Goal: Navigation & Orientation: Find specific page/section

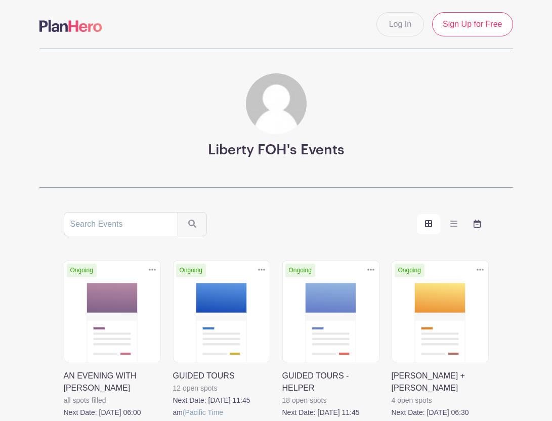
click at [480, 225] on icon "order and view" at bounding box center [477, 224] width 7 height 8
click at [0, 0] on input "order and view" at bounding box center [0, 0] width 0 height 0
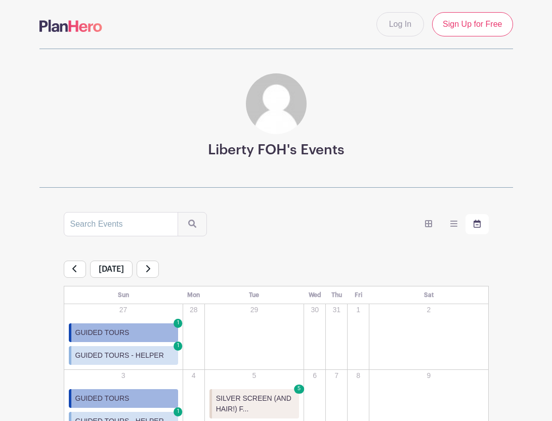
click at [150, 269] on icon at bounding box center [148, 268] width 4 height 7
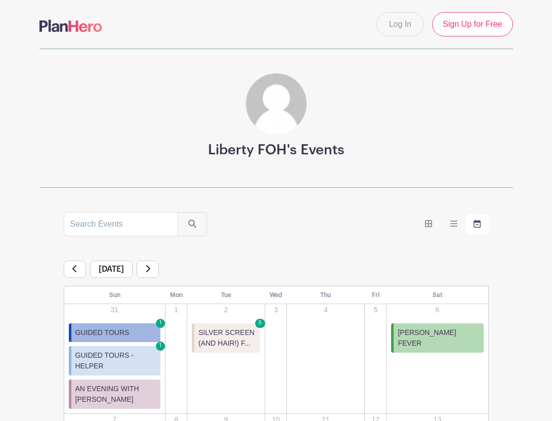
click at [150, 268] on icon at bounding box center [148, 268] width 4 height 7
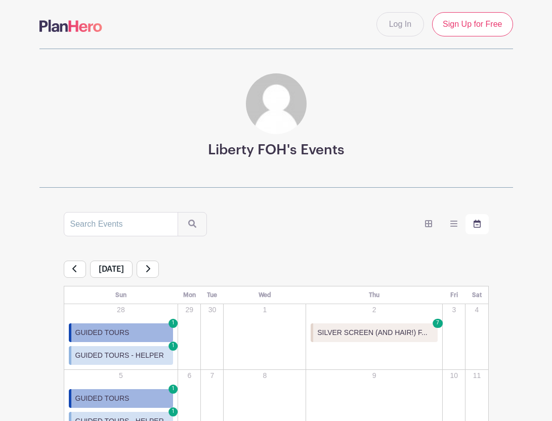
click at [150, 266] on icon at bounding box center [147, 269] width 5 height 8
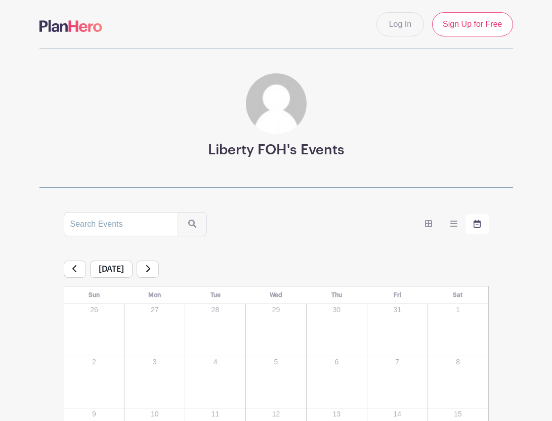
click at [150, 269] on icon at bounding box center [147, 269] width 5 height 8
